Goal: Task Accomplishment & Management: Manage account settings

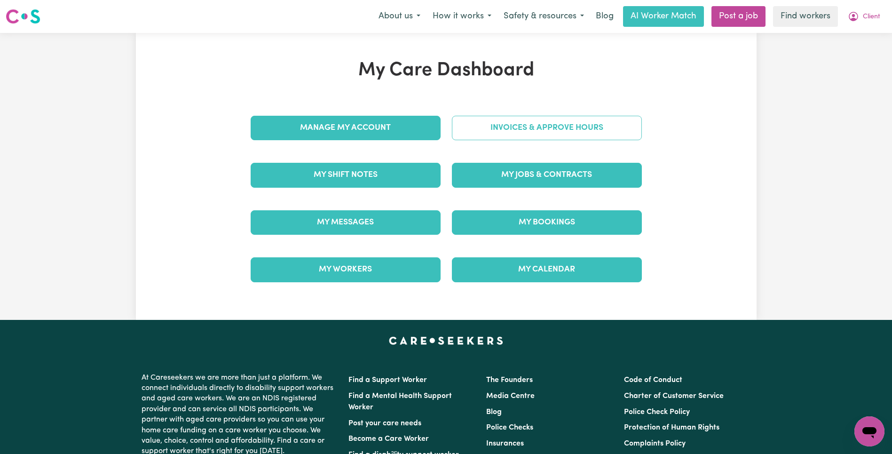
click at [569, 129] on link "Invoices & Approve Hours" at bounding box center [547, 128] width 190 height 24
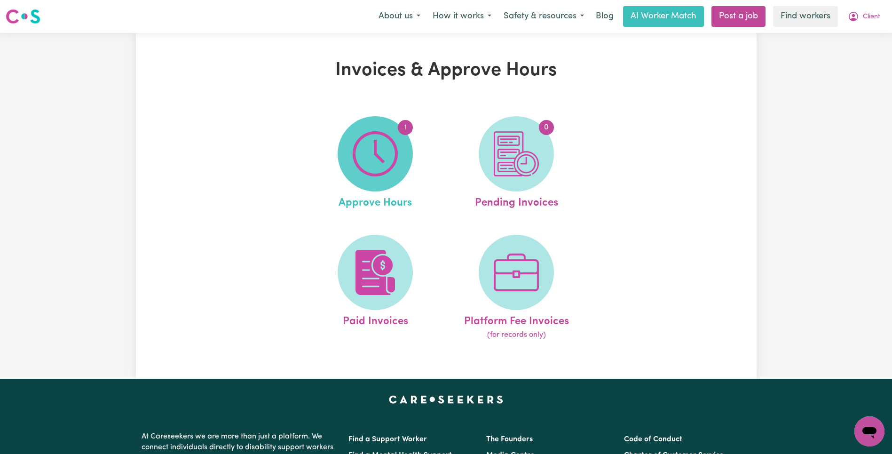
click at [390, 168] on img at bounding box center [375, 153] width 45 height 45
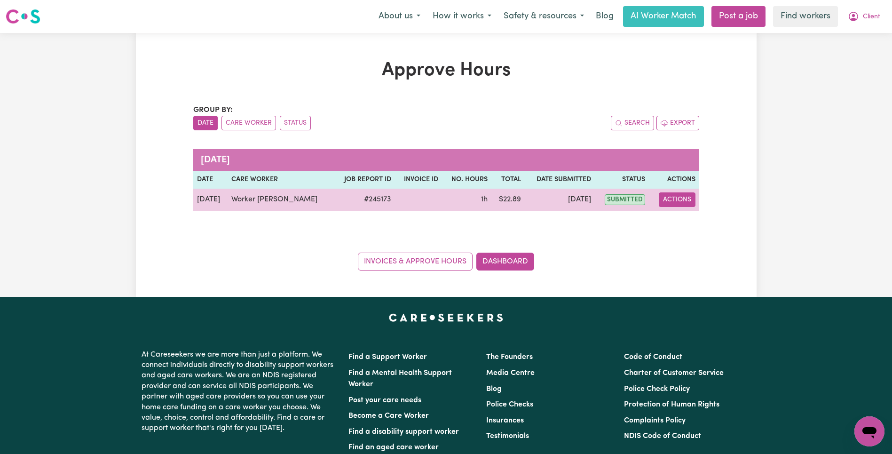
click at [662, 204] on button "Actions" at bounding box center [677, 199] width 37 height 15
click at [684, 221] on link "View Job Report" at bounding box center [703, 221] width 80 height 19
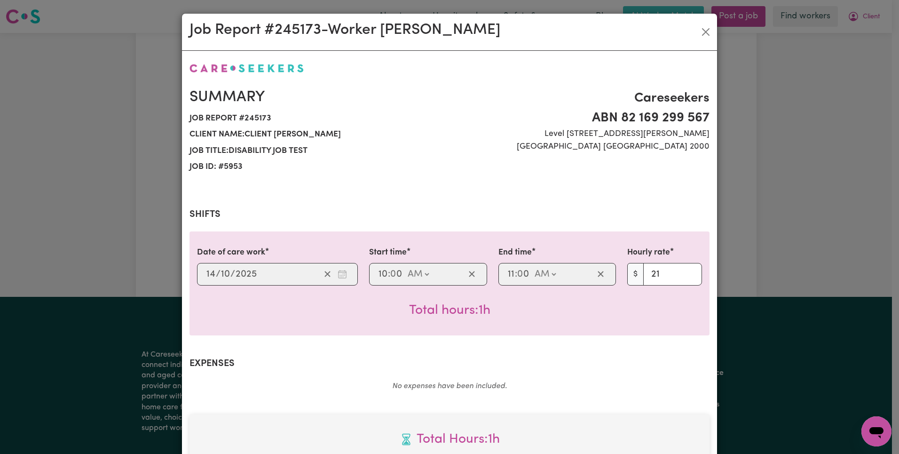
scroll to position [271, 0]
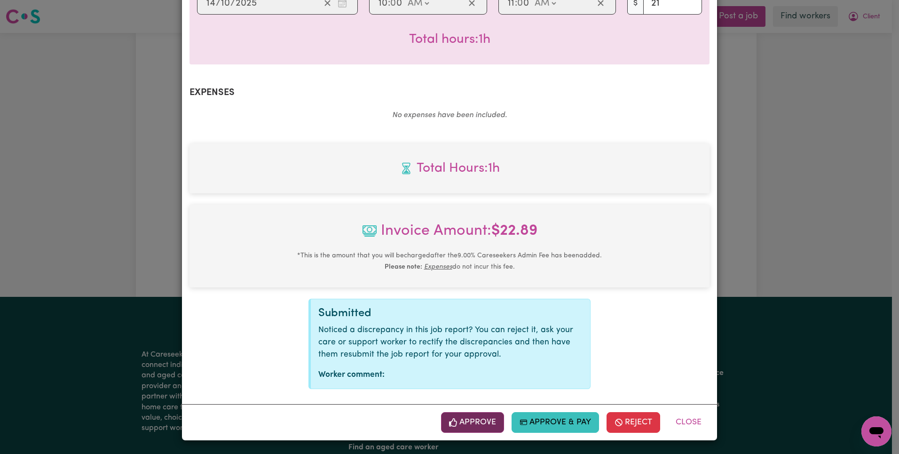
click at [480, 420] on button "Approve" at bounding box center [472, 422] width 63 height 21
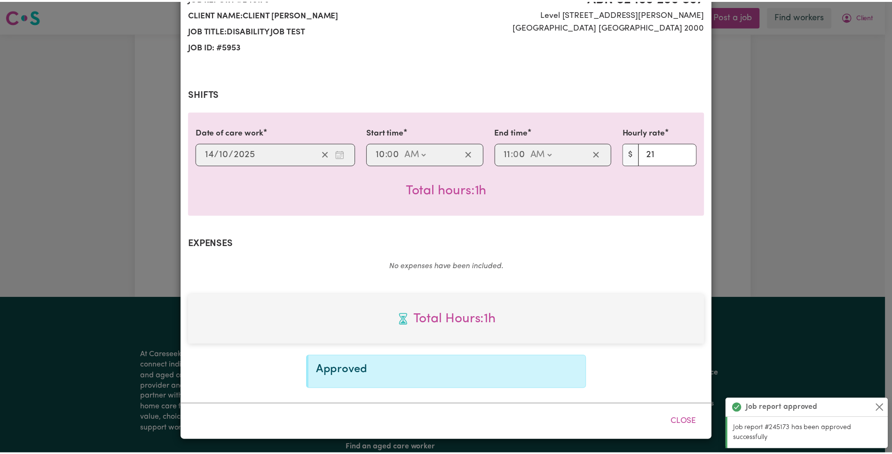
scroll to position [0, 0]
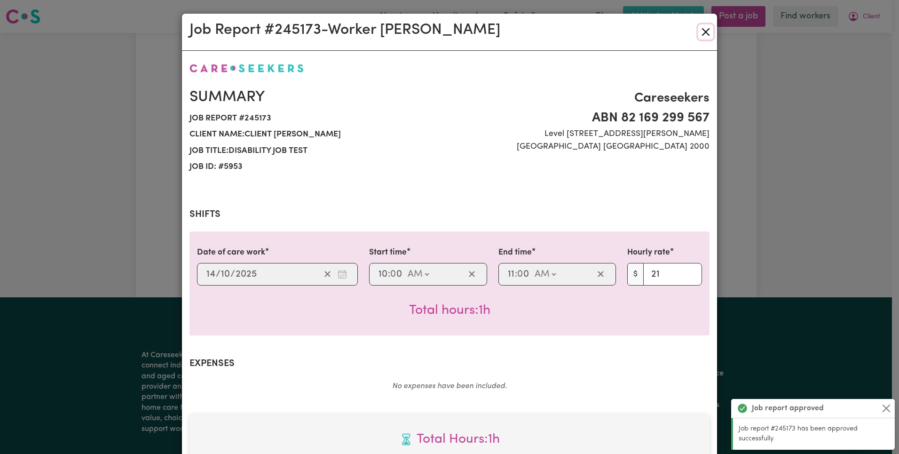
click at [706, 30] on button "Close" at bounding box center [705, 31] width 15 height 15
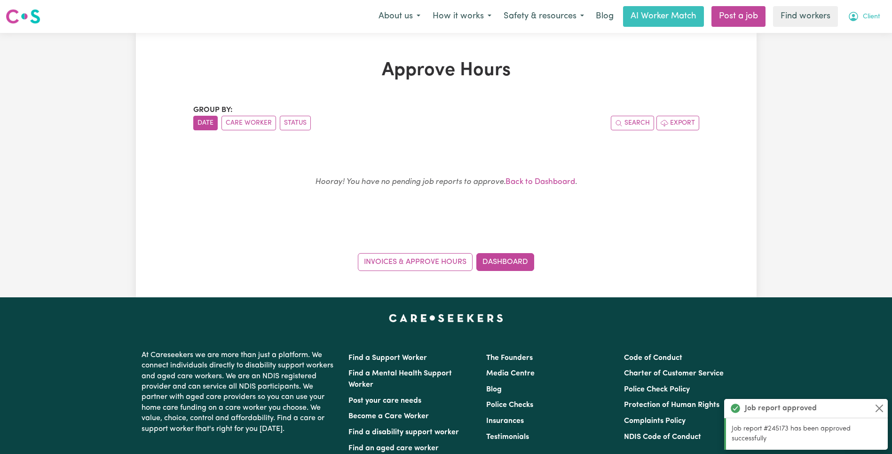
click at [860, 13] on button "Client" at bounding box center [863, 17] width 45 height 20
click at [862, 28] on link "My Dashboard" at bounding box center [848, 37] width 74 height 18
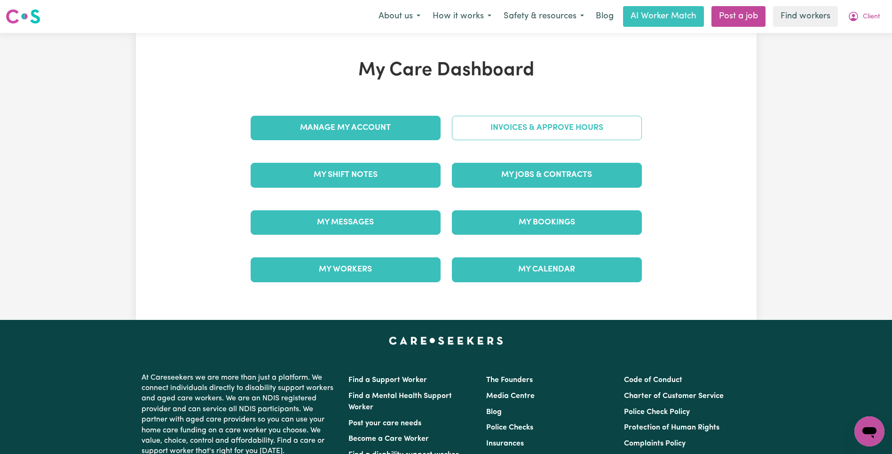
click at [595, 128] on link "Invoices & Approve Hours" at bounding box center [547, 128] width 190 height 24
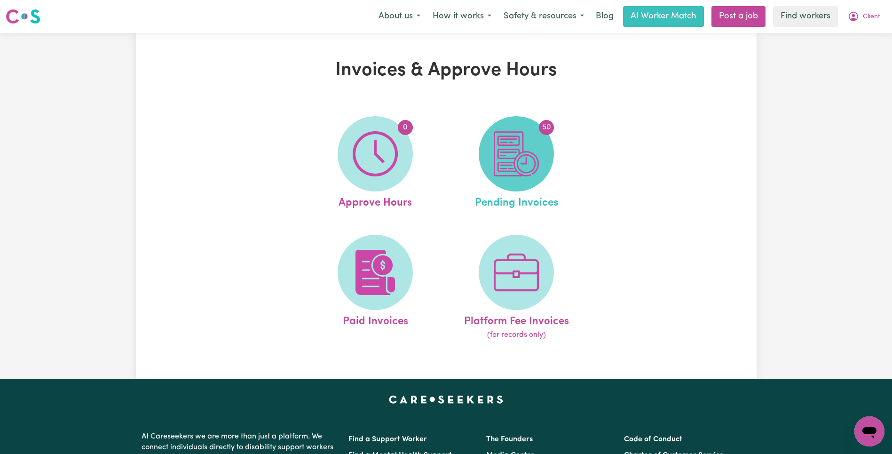
click at [520, 151] on img at bounding box center [516, 153] width 45 height 45
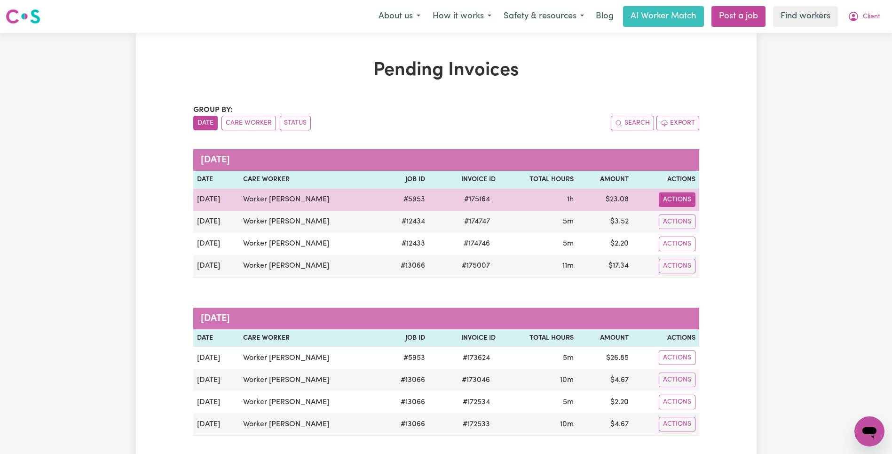
click at [693, 202] on button "Actions" at bounding box center [677, 199] width 37 height 15
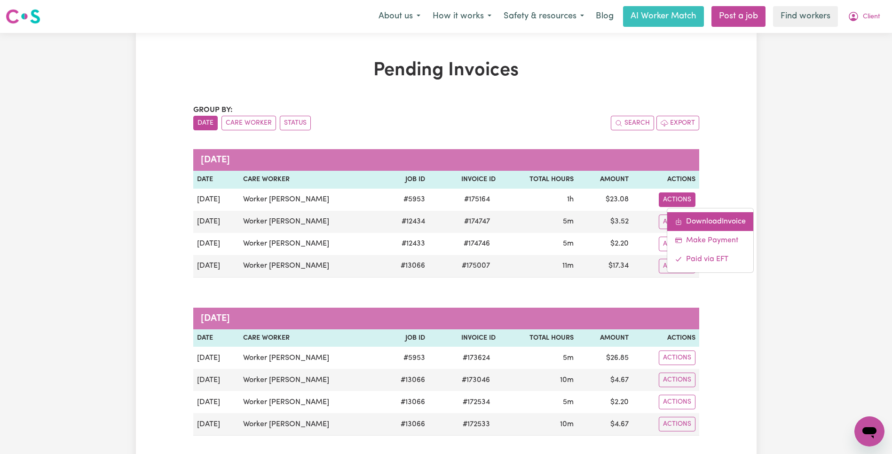
click at [712, 223] on link "Download Invoice" at bounding box center [710, 221] width 86 height 19
click at [874, 15] on span "Client" at bounding box center [871, 17] width 17 height 10
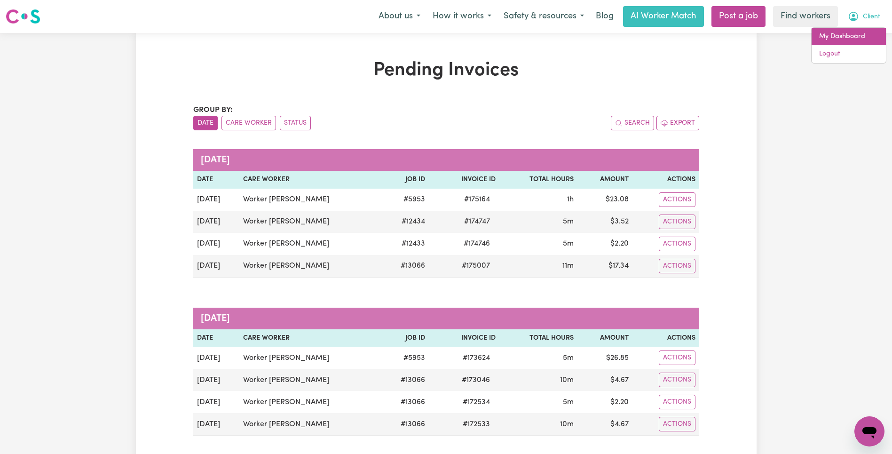
click at [857, 30] on link "My Dashboard" at bounding box center [848, 37] width 74 height 18
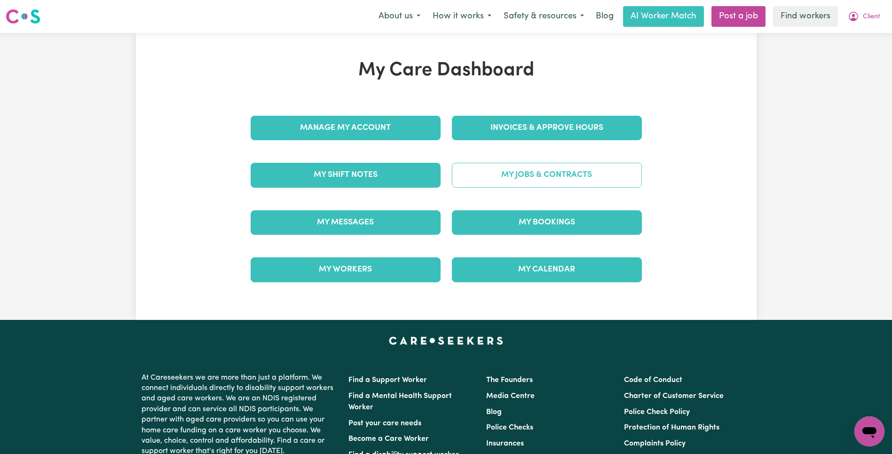
click at [527, 174] on link "My Jobs & Contracts" at bounding box center [547, 175] width 190 height 24
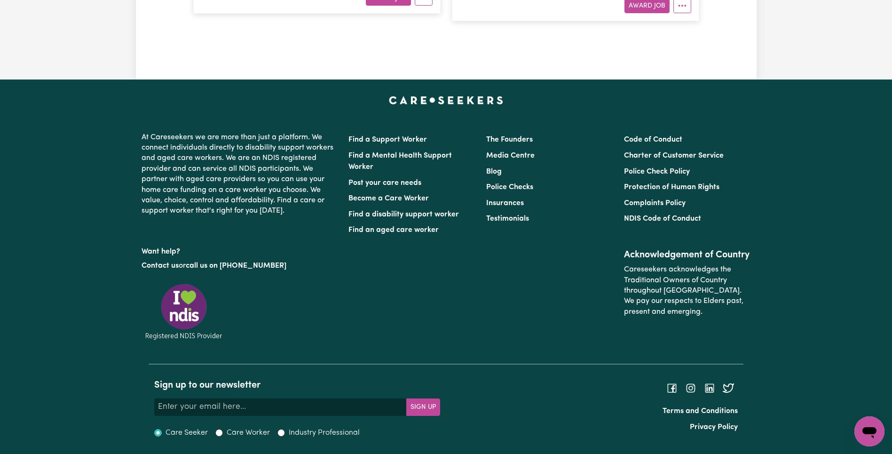
scroll to position [6584, 0]
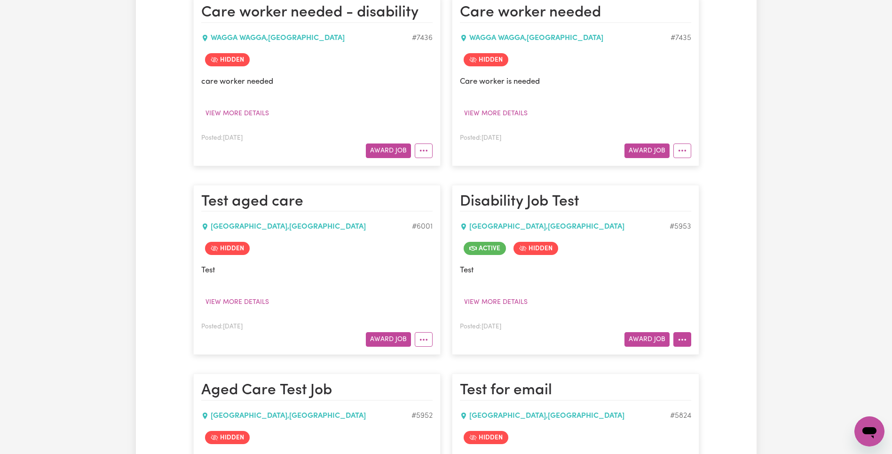
click at [684, 341] on icon "More options" at bounding box center [681, 339] width 9 height 9
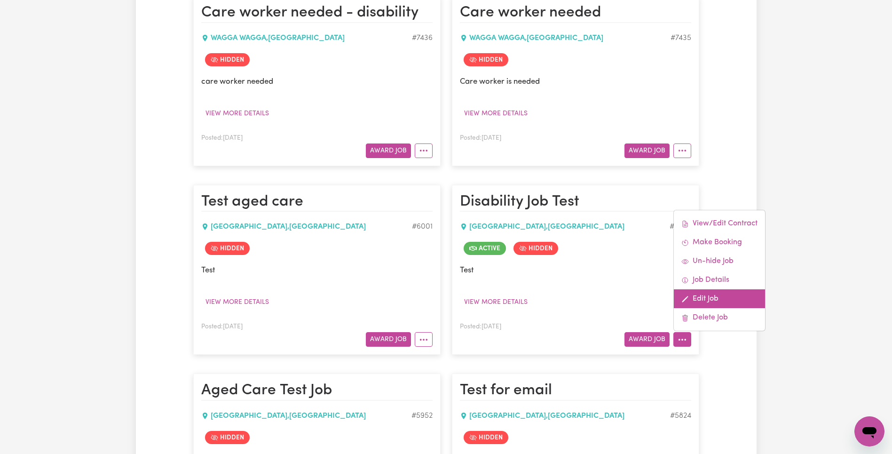
click at [719, 301] on link "Edit Job" at bounding box center [719, 298] width 91 height 19
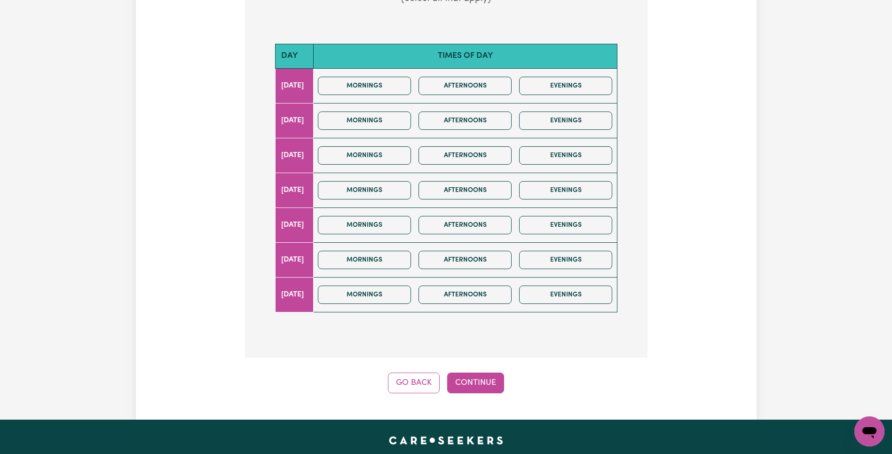
scroll to position [310, 0]
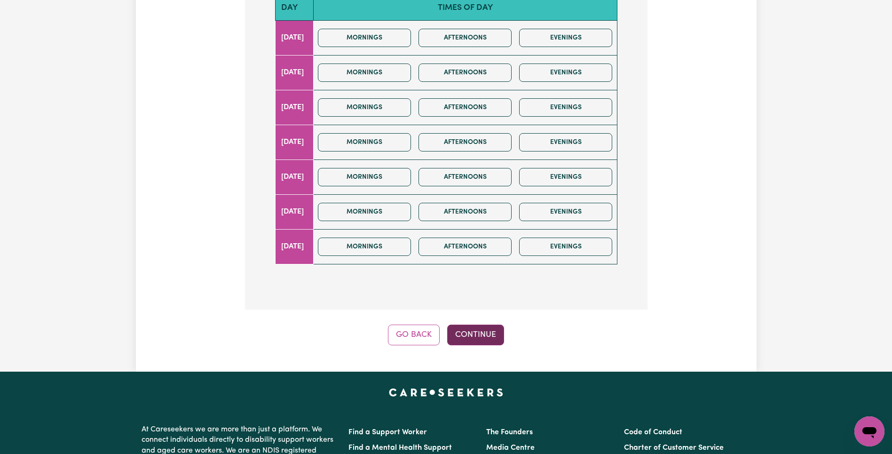
click at [480, 337] on button "Continue" at bounding box center [475, 334] width 57 height 21
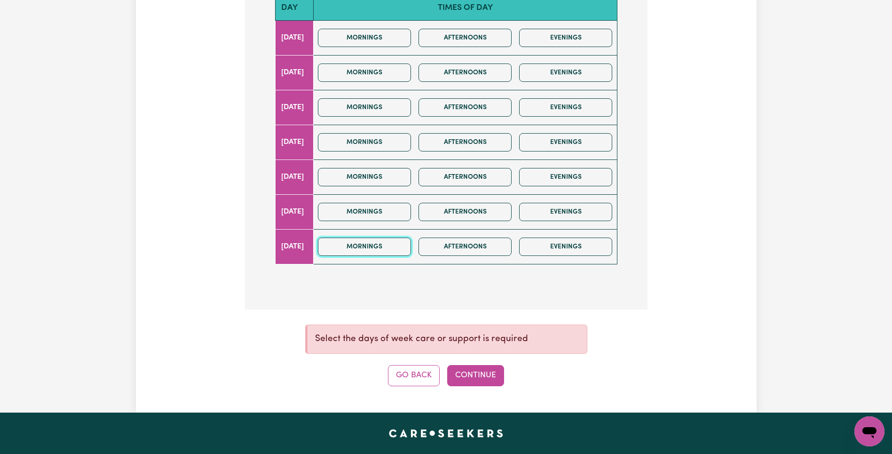
click at [395, 246] on button "Mornings" at bounding box center [364, 246] width 93 height 18
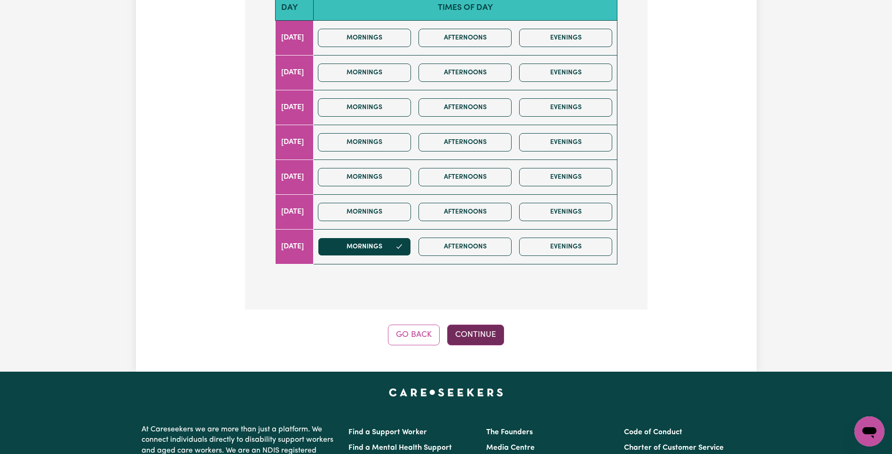
click at [477, 335] on button "Continue" at bounding box center [475, 334] width 57 height 21
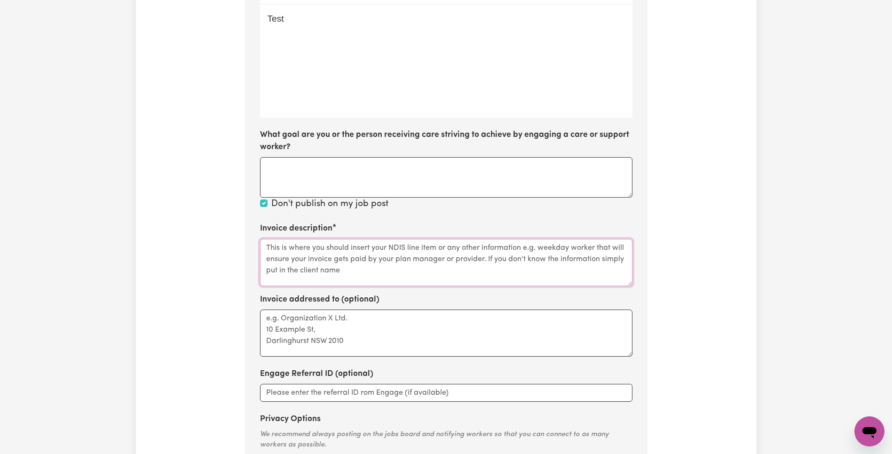
click at [451, 249] on textarea "Invoice description" at bounding box center [446, 262] width 372 height 47
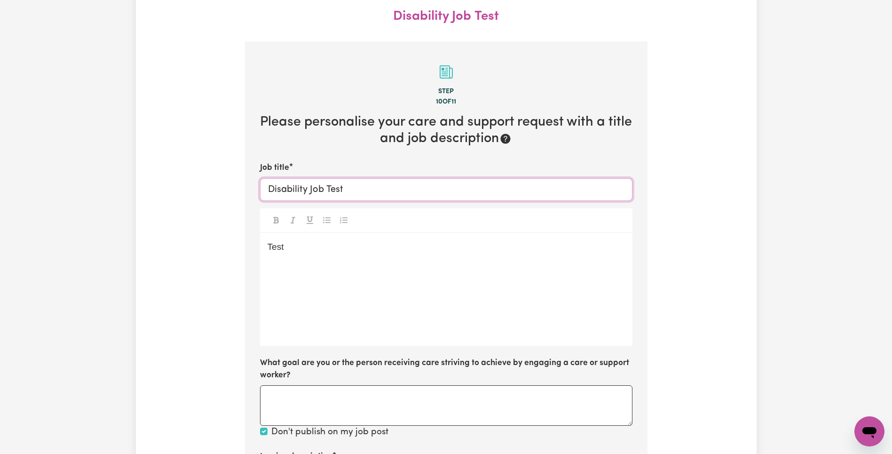
click at [361, 192] on input "Disability Job Test" at bounding box center [446, 189] width 372 height 23
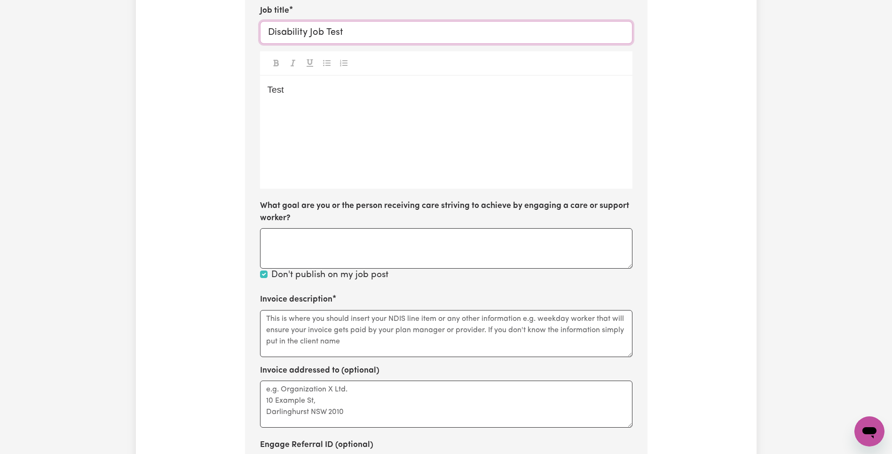
scroll to position [351, 0]
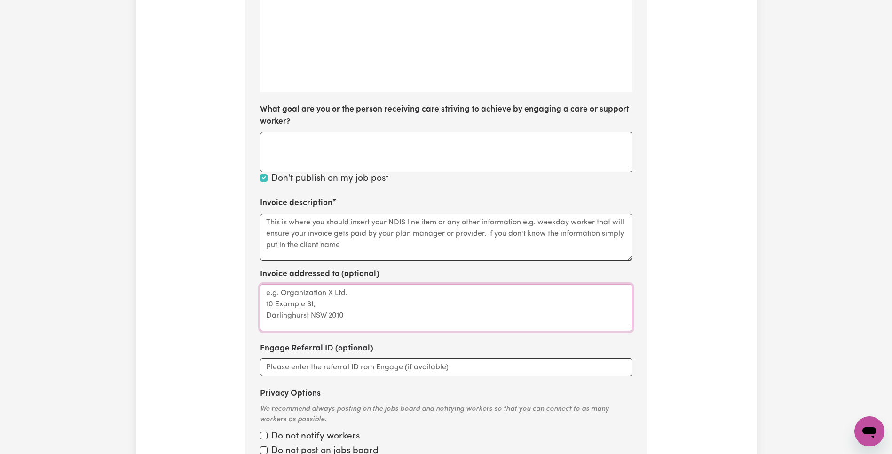
click at [368, 301] on textarea "Invoice addressed to (optional)" at bounding box center [446, 307] width 372 height 47
click at [331, 236] on textarea "Invoice description" at bounding box center [446, 236] width 372 height 47
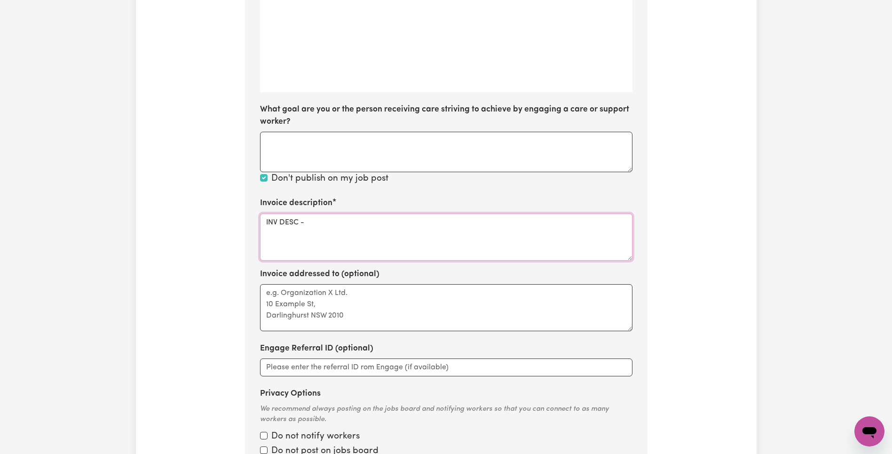
paste textarea "Disability Job Test"
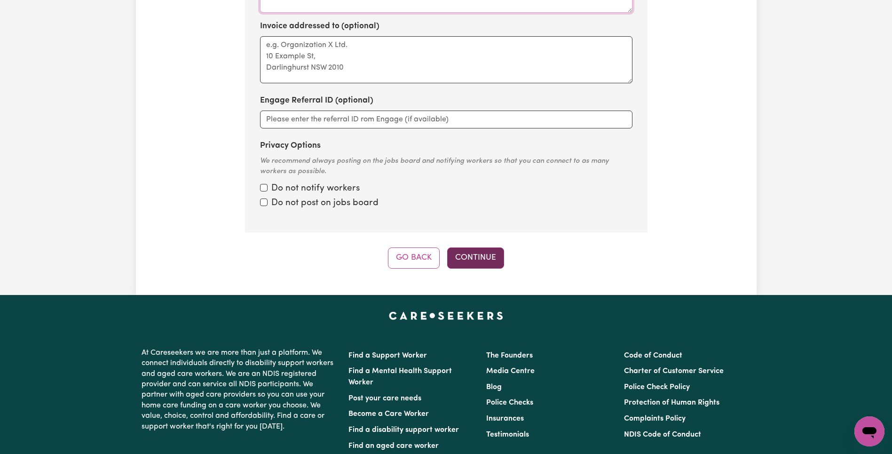
type textarea "INV DESC - Disability Job Test"
click at [470, 258] on button "Continue" at bounding box center [475, 257] width 57 height 21
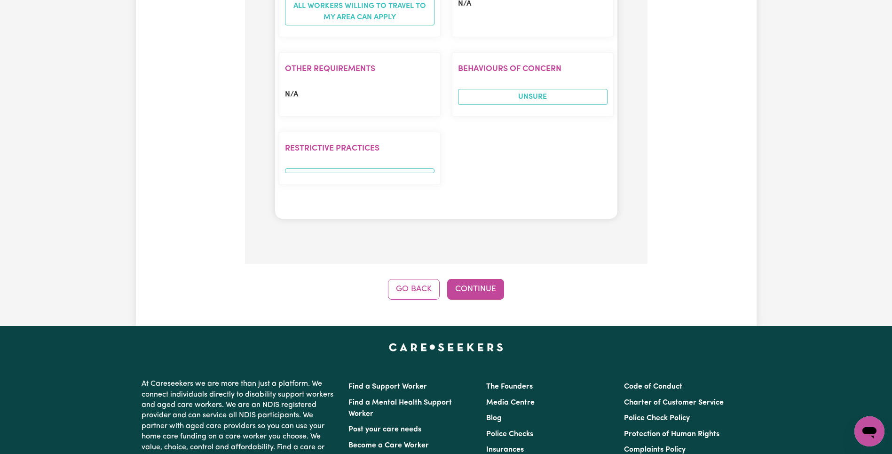
click at [477, 288] on button "Continue" at bounding box center [475, 289] width 57 height 21
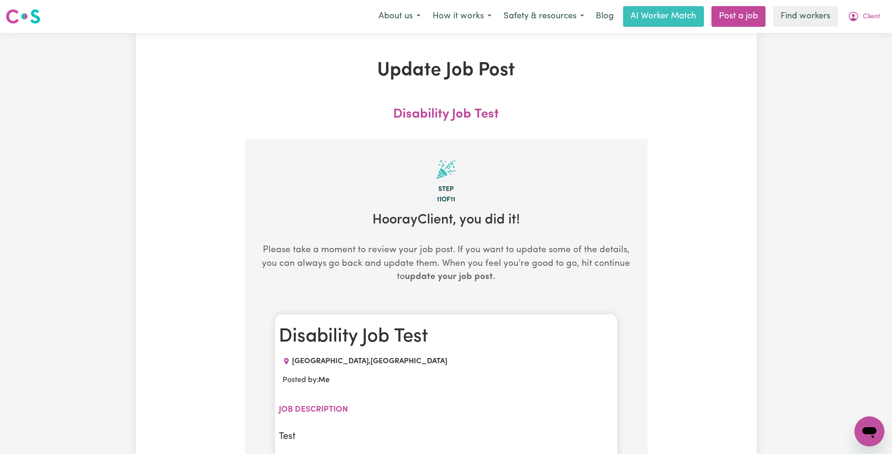
scroll to position [6, 0]
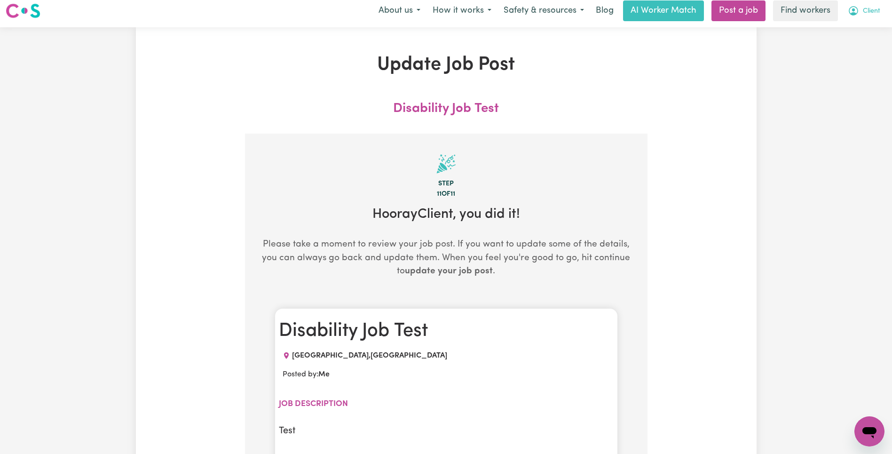
click at [873, 10] on span "Client" at bounding box center [871, 11] width 17 height 10
click at [860, 27] on link "My Dashboard" at bounding box center [848, 31] width 74 height 18
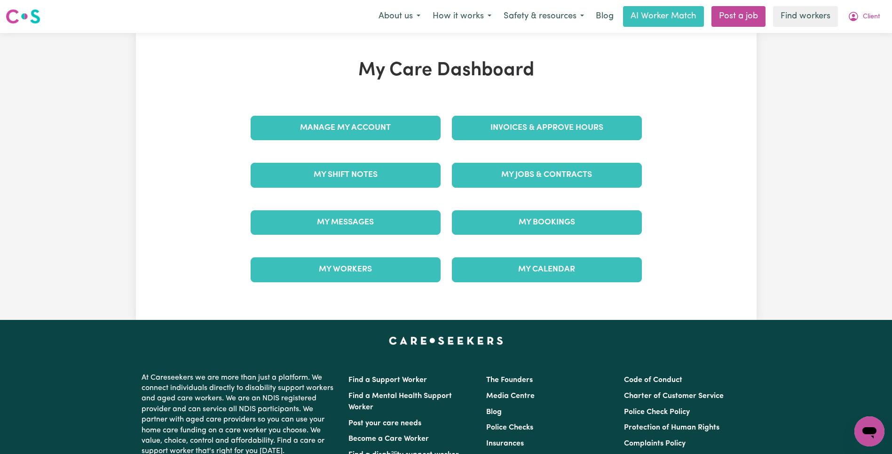
click at [584, 179] on link "My Jobs & Contracts" at bounding box center [547, 175] width 190 height 24
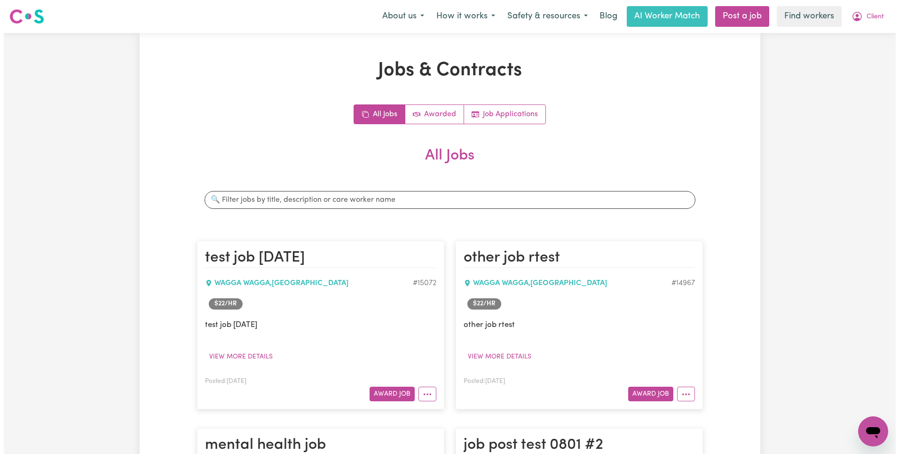
scroll to position [6584, 0]
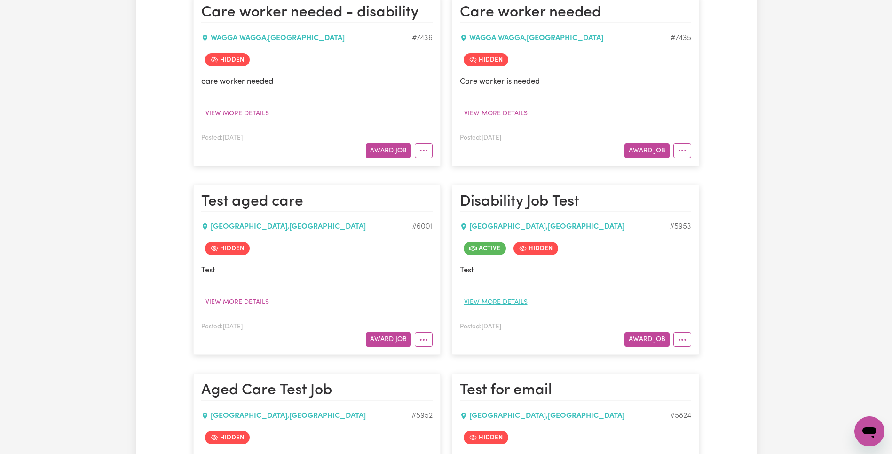
click at [512, 296] on button "View more details" at bounding box center [496, 302] width 72 height 15
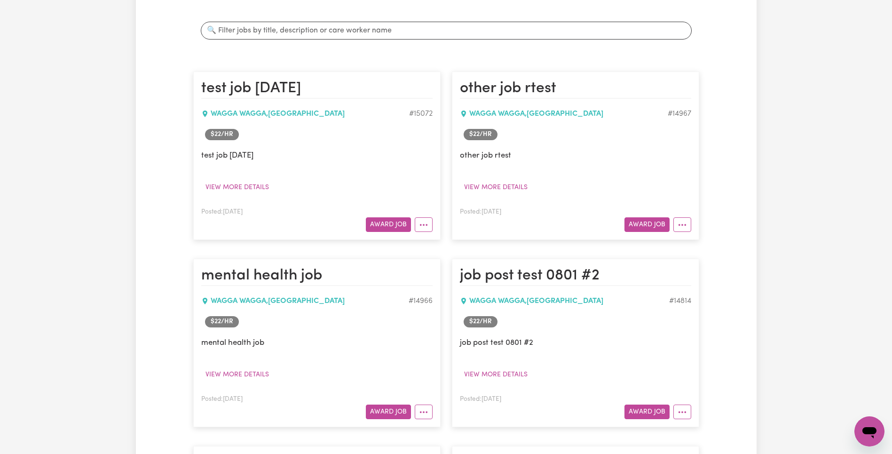
scroll to position [0, 0]
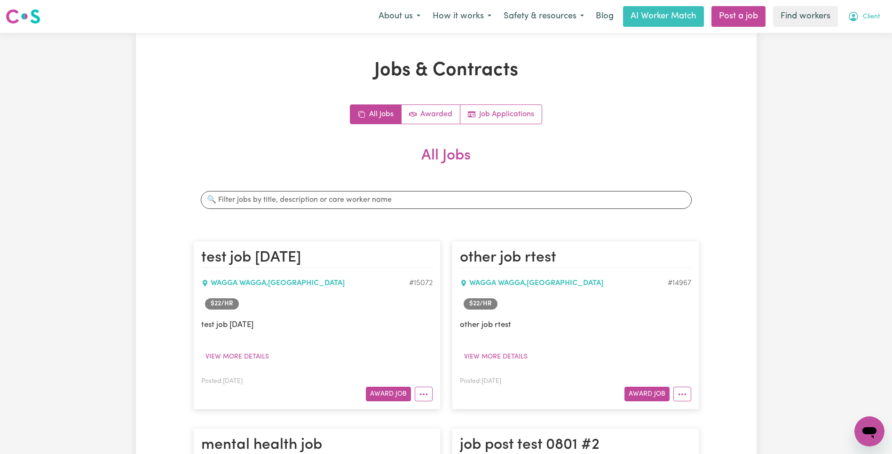
click at [878, 21] on span "Client" at bounding box center [871, 17] width 17 height 10
click at [859, 59] on link "Logout" at bounding box center [848, 54] width 74 height 18
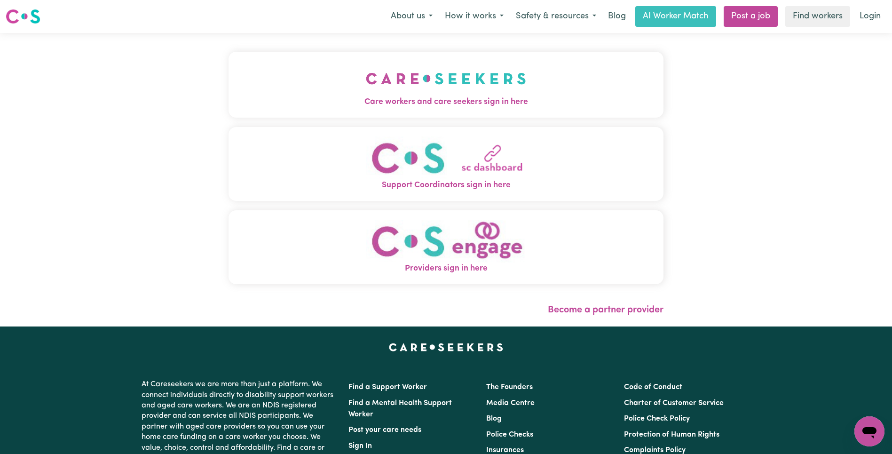
click at [287, 83] on button "Care workers and care seekers sign in here" at bounding box center [445, 85] width 435 height 66
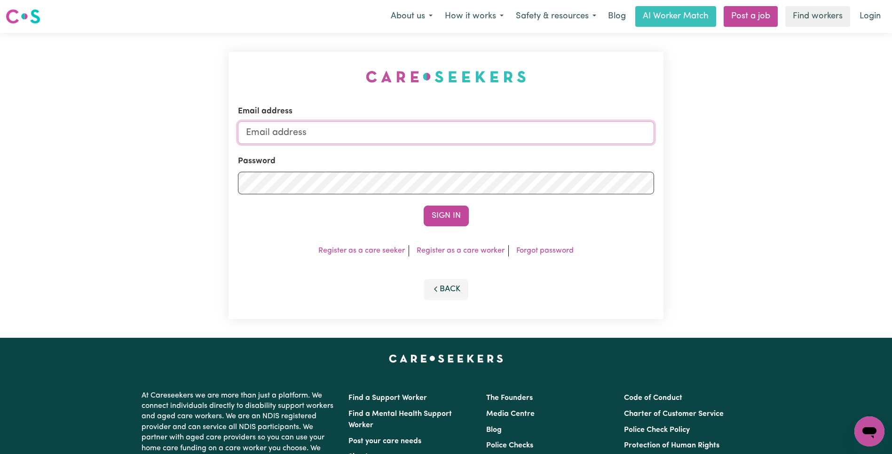
click at [481, 137] on input "Email address" at bounding box center [446, 132] width 416 height 23
type input "[EMAIL_ADDRESS][DOMAIN_NAME]"
click at [439, 209] on button "Sign In" at bounding box center [446, 215] width 45 height 21
